Goal: Information Seeking & Learning: Learn about a topic

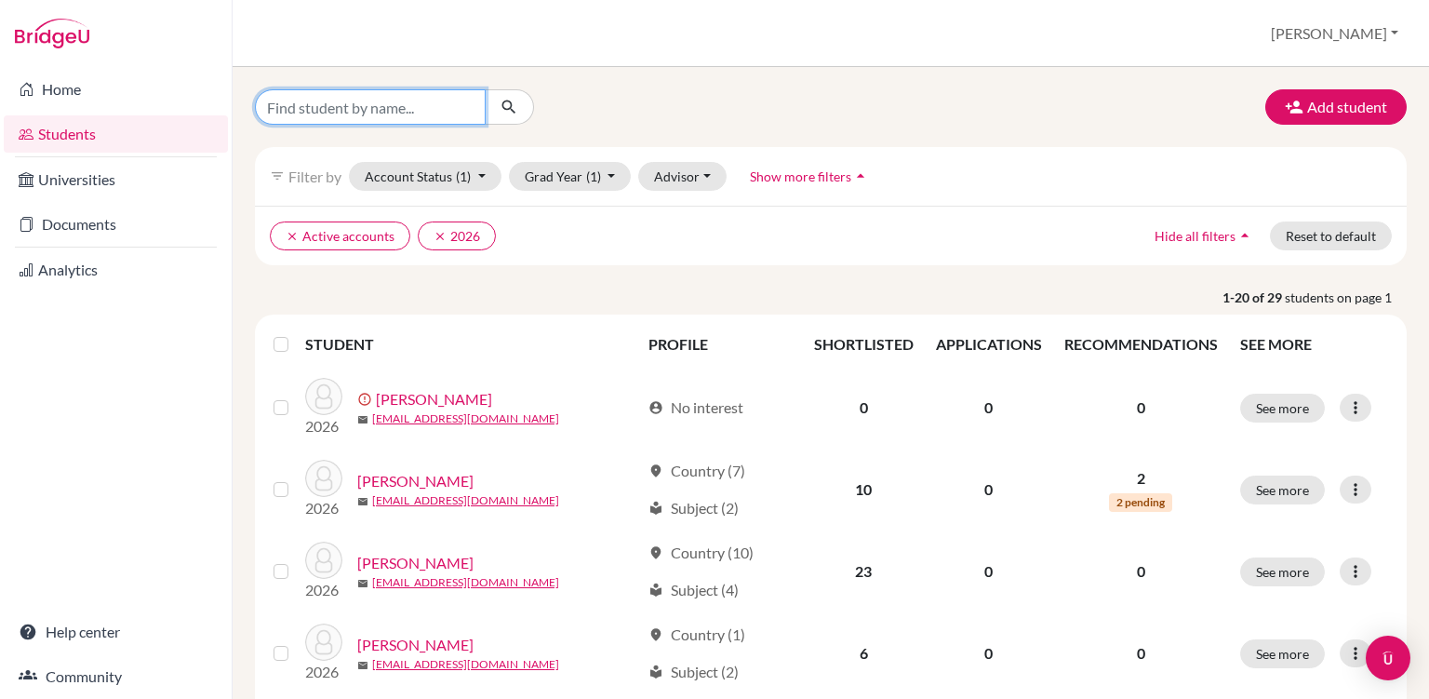
click at [435, 107] on input "Find student by name..." at bounding box center [370, 106] width 231 height 35
type input "[PERSON_NAME]"
click button "submit" at bounding box center [509, 106] width 49 height 35
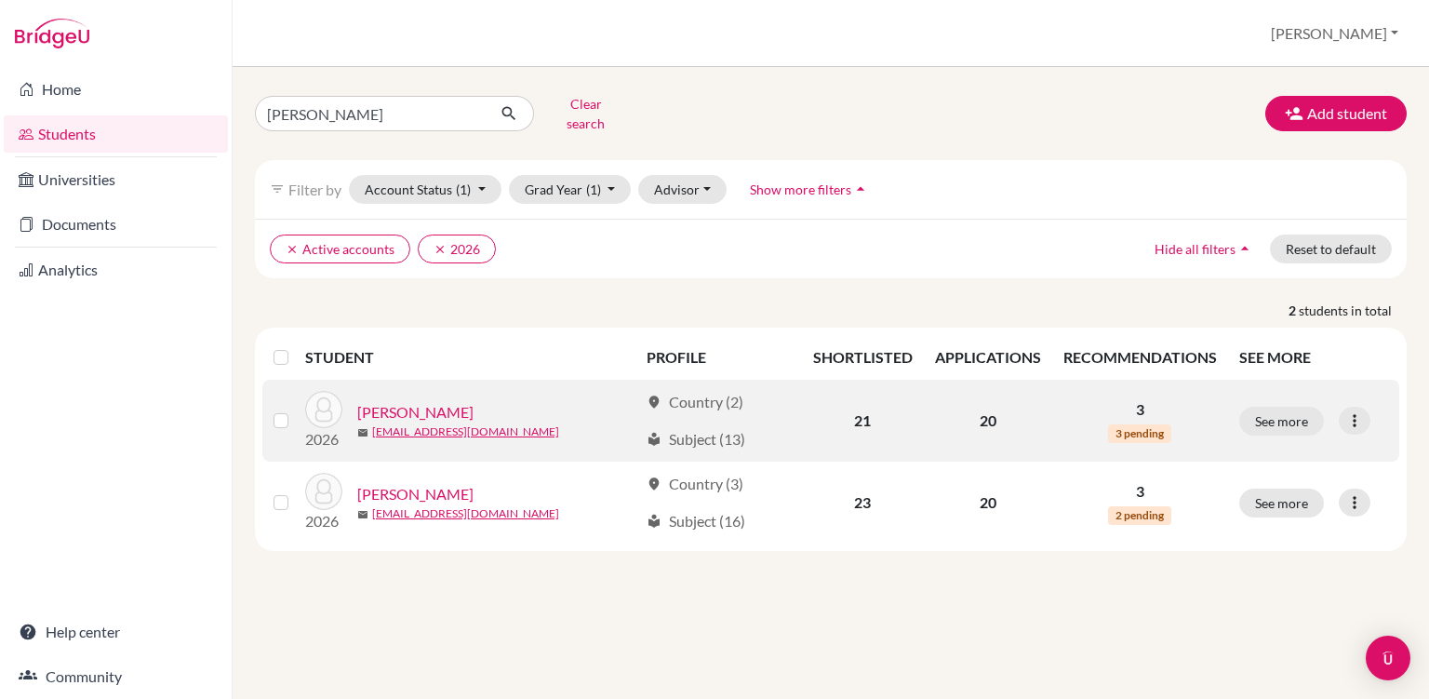
click at [440, 401] on link "[PERSON_NAME]" at bounding box center [415, 412] width 116 height 22
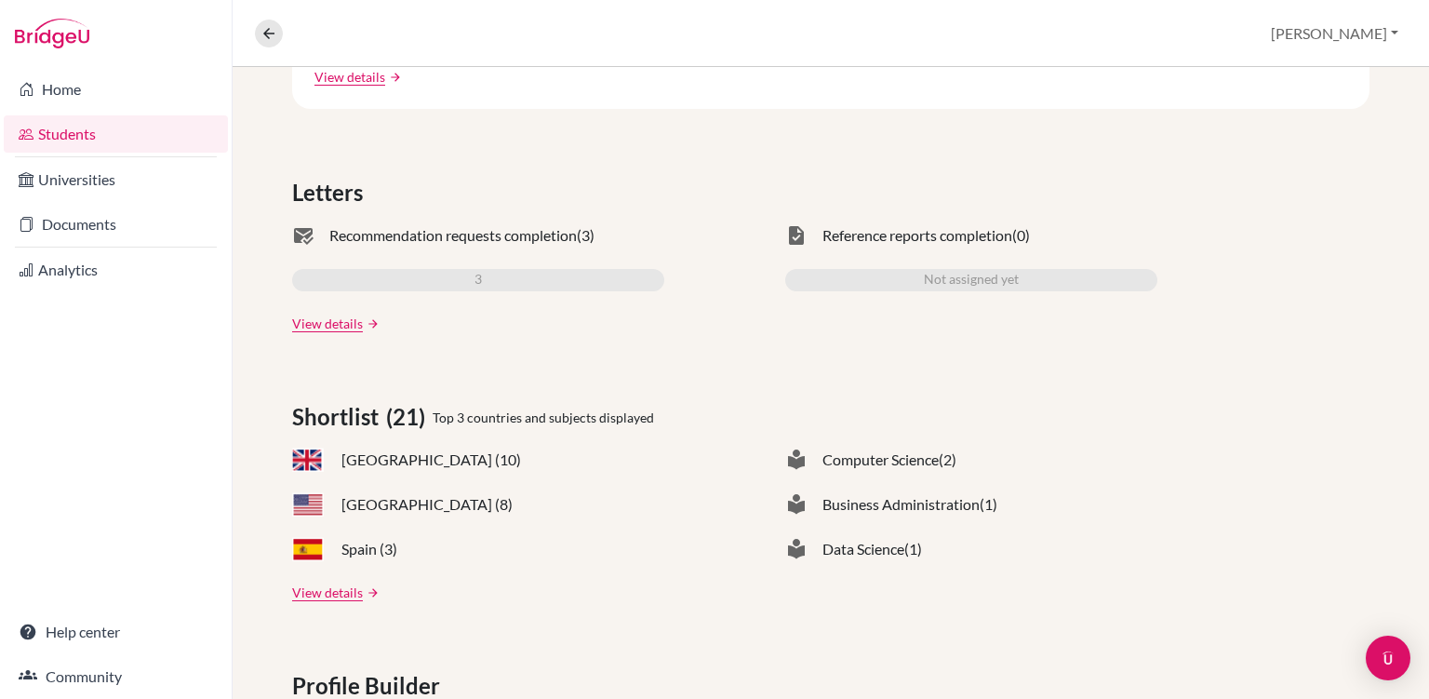
scroll to position [494, 0]
click at [347, 319] on link "View details" at bounding box center [327, 323] width 71 height 20
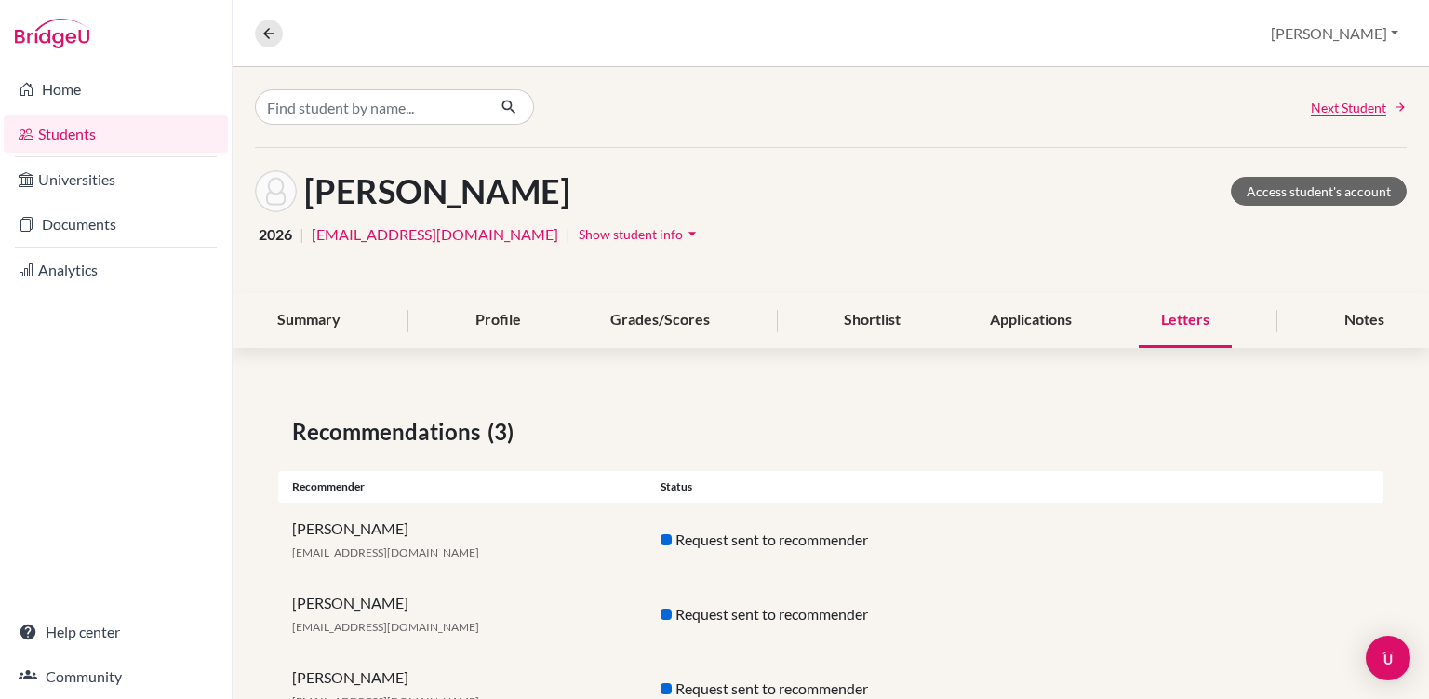
scroll to position [71, 0]
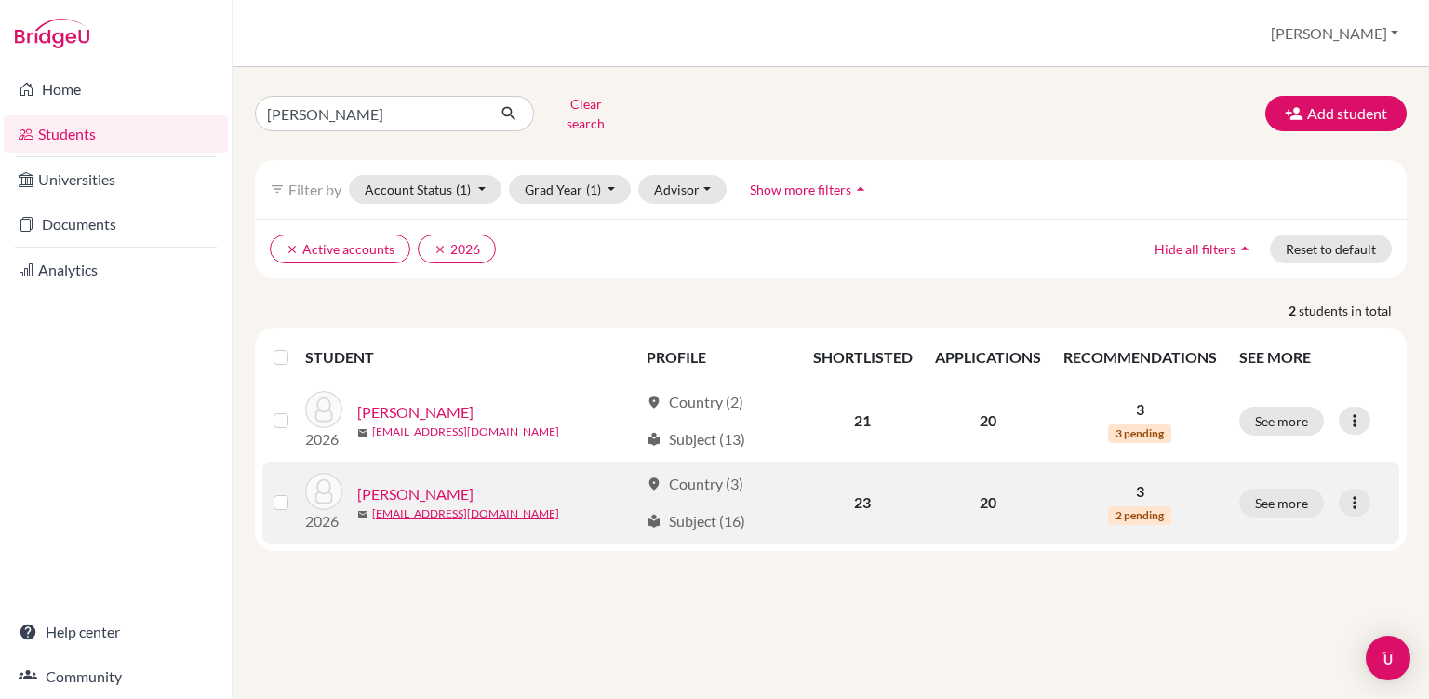
click at [415, 483] on link "[PERSON_NAME]" at bounding box center [415, 494] width 116 height 22
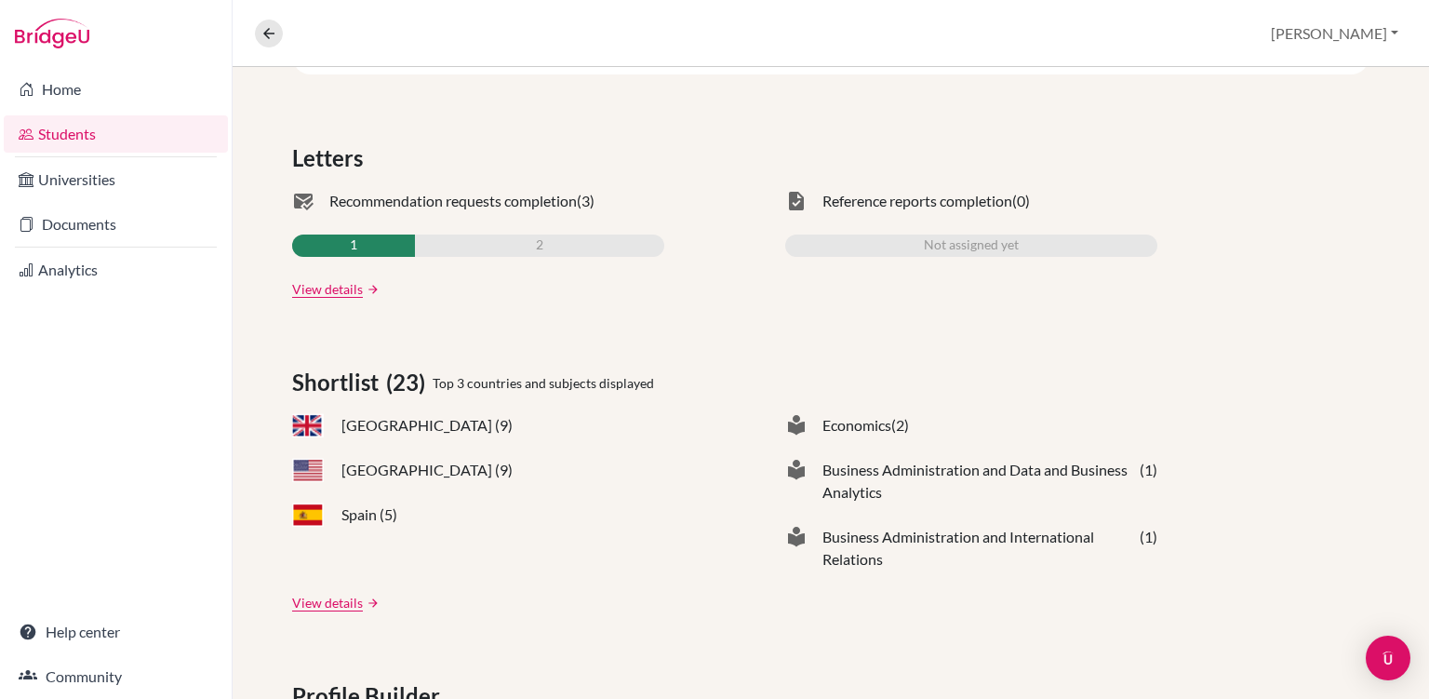
scroll to position [606, 0]
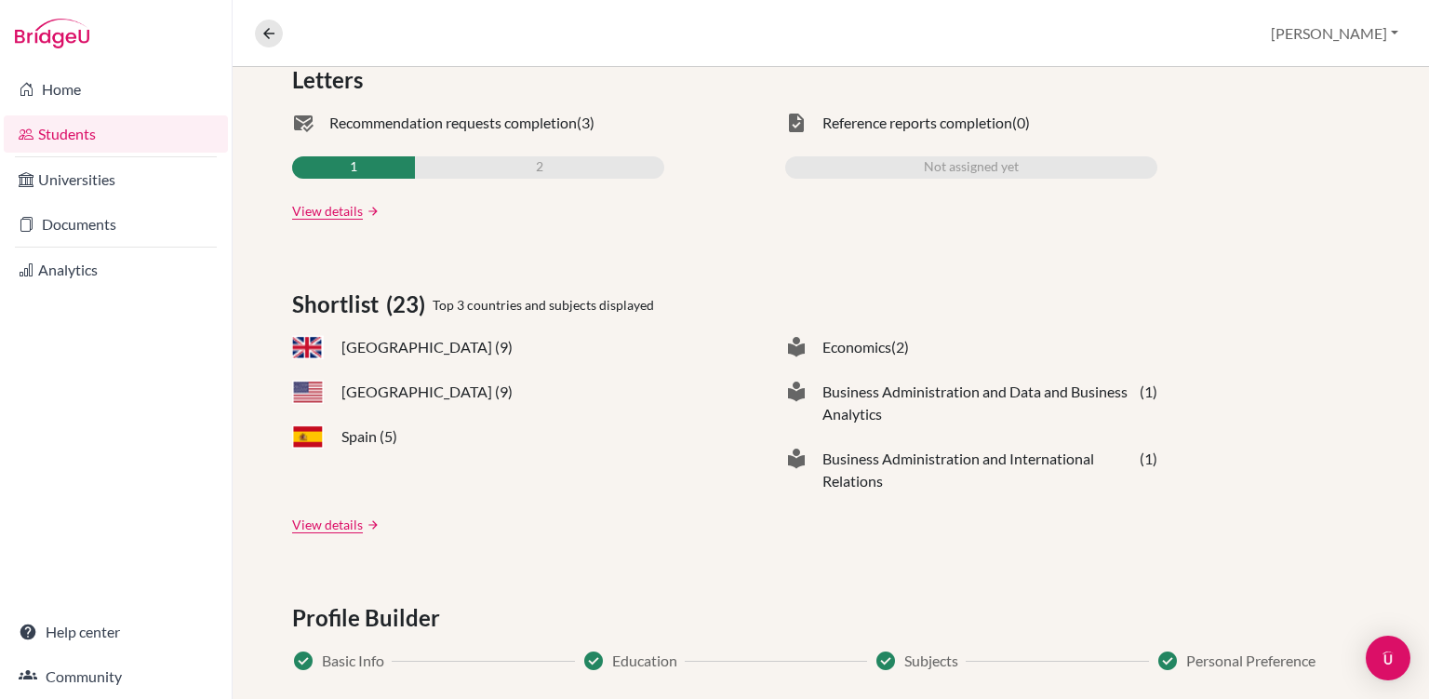
click at [343, 223] on div "Applications (20) Upcoming deadline N/A University offers 0 Application sent 20…" at bounding box center [831, 454] width 1197 height 1378
click at [349, 217] on link "View details" at bounding box center [327, 211] width 71 height 20
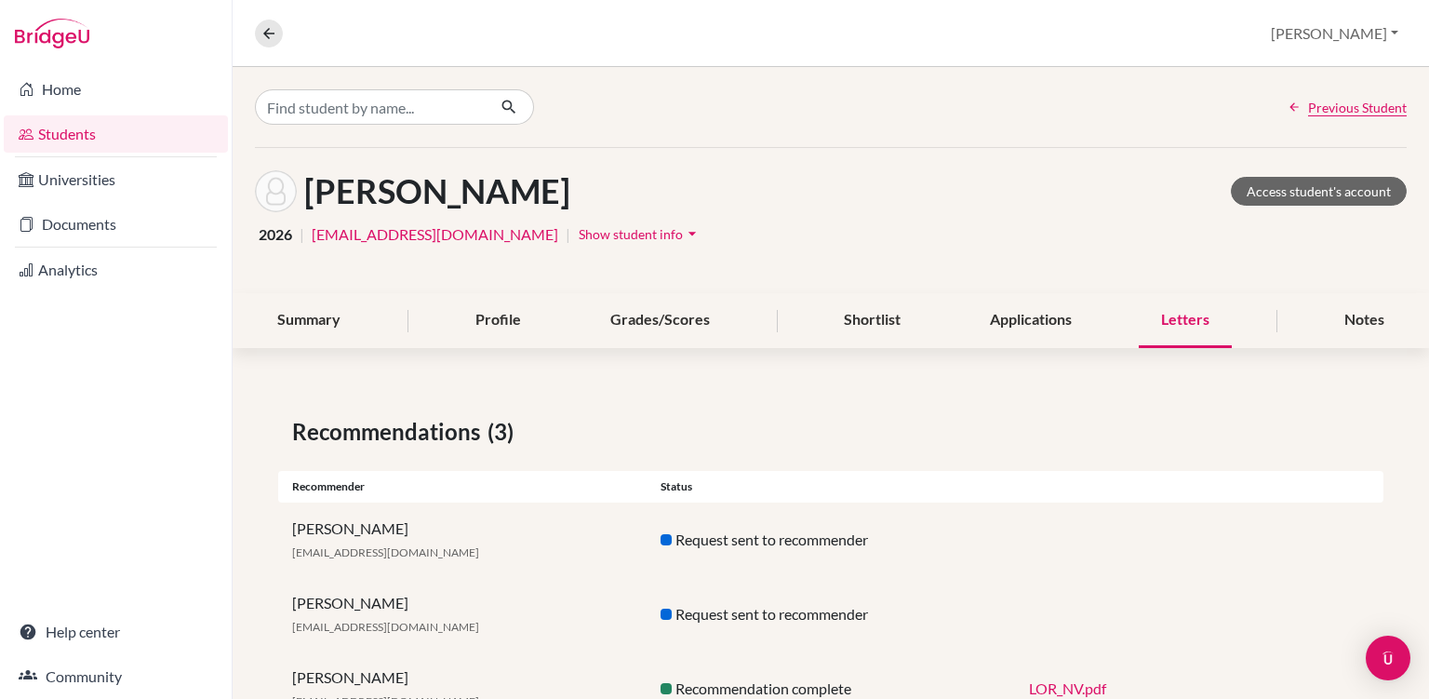
scroll to position [71, 0]
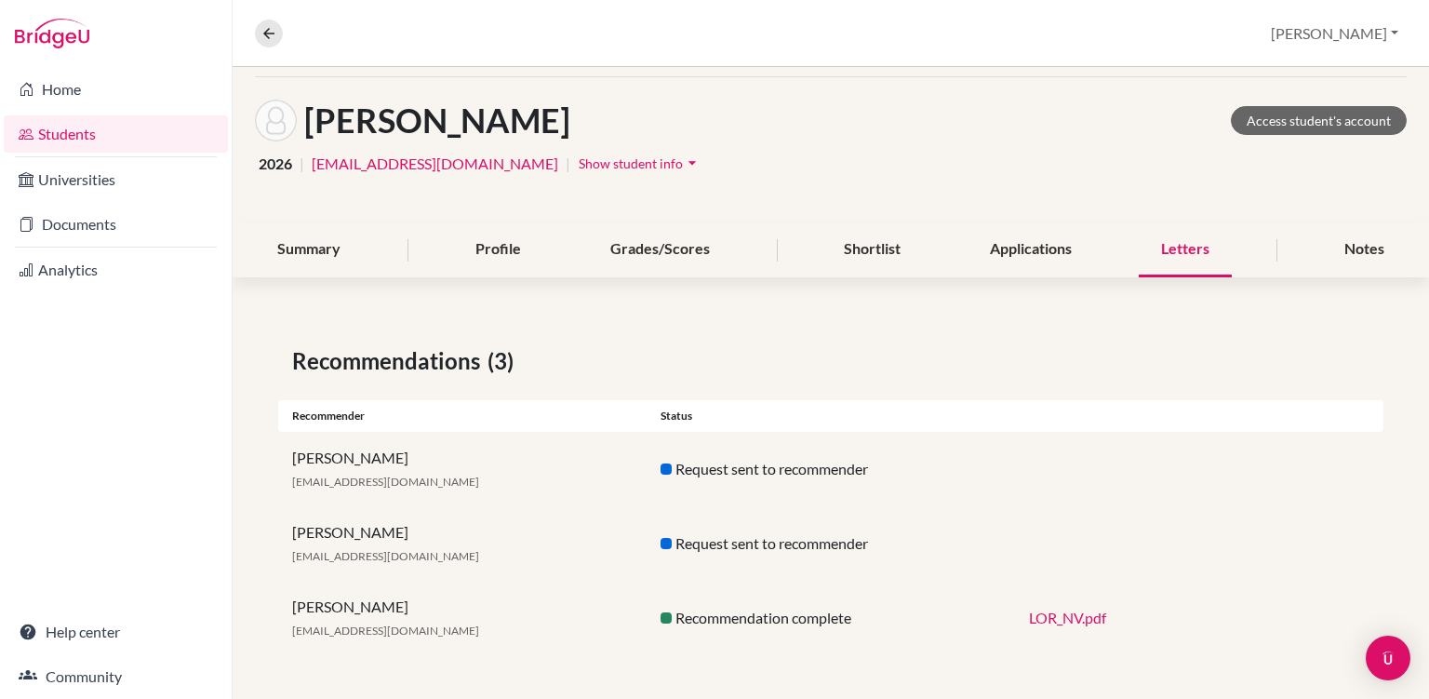
click at [1050, 619] on link "LOR_NV.pdf" at bounding box center [1067, 618] width 77 height 18
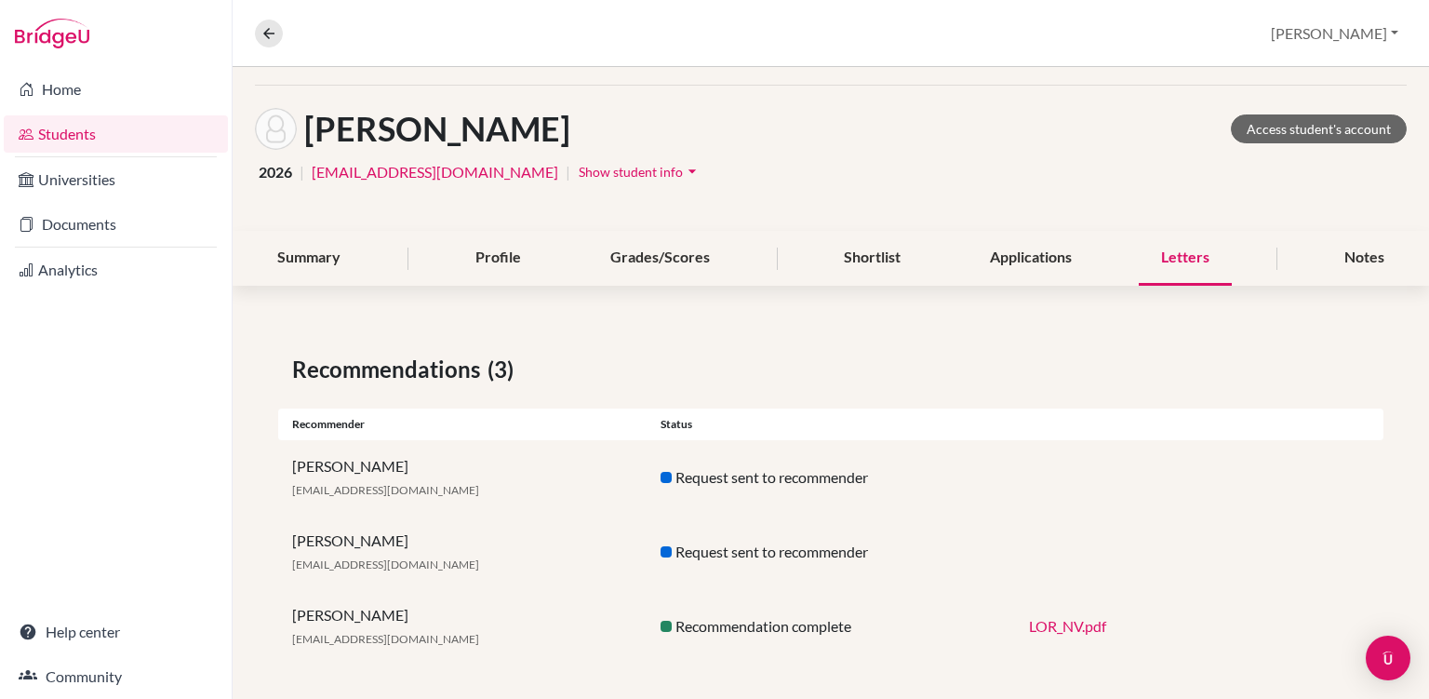
scroll to position [0, 0]
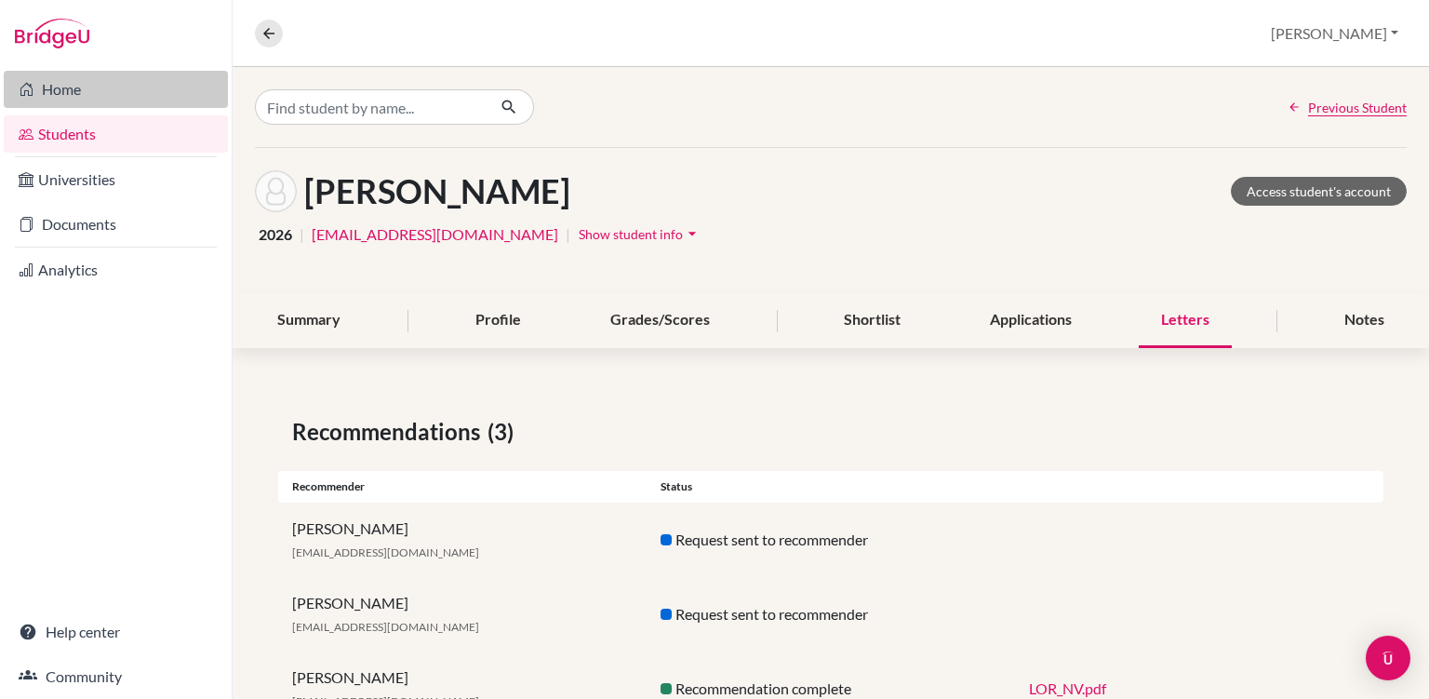
click at [149, 93] on link "Home" at bounding box center [116, 89] width 224 height 37
